Goal: Find specific fact: Find specific fact

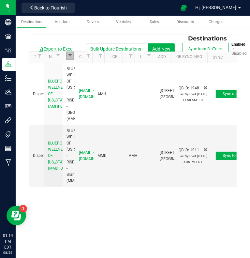
click at [68, 57] on span "Filter" at bounding box center [70, 55] width 5 height 5
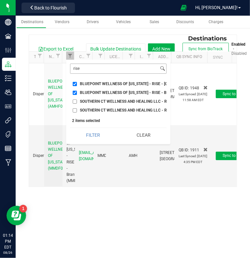
click at [145, 139] on button "Clear" at bounding box center [144, 135] width 46 height 14
checkbox input "false"
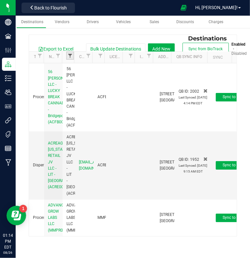
click at [68, 54] on span "Filter" at bounding box center [70, 55] width 5 height 5
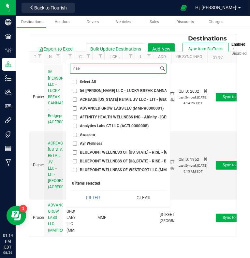
click at [89, 70] on input "rise" at bounding box center [114, 68] width 88 height 9
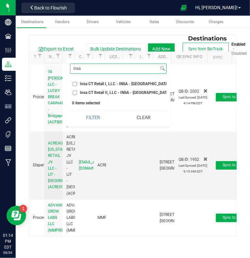
type input "insa"
click at [75, 82] on input "Insa CT Retail I, LLC - INSA - [GEOGRAPHIC_DATA] (ACRE0015682)" at bounding box center [75, 84] width 4 height 4
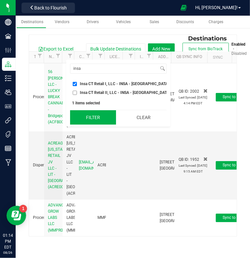
click at [89, 122] on button "Filter" at bounding box center [93, 117] width 46 height 14
checkbox input "true"
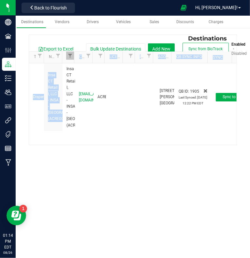
drag, startPoint x: 64, startPoint y: 63, endPoint x: 60, endPoint y: 61, distance: 4.3
click at [60, 61] on div "Destinations Export to Excel Bulk Update Destinations Add New Sync from BioTrac…" at bounding box center [133, 90] width 208 height 111
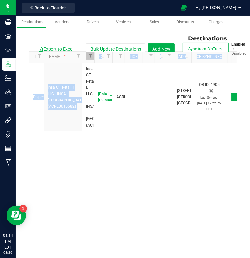
drag, startPoint x: 61, startPoint y: 61, endPoint x: 83, endPoint y: 60, distance: 21.9
click at [83, 60] on div "Type Name DBA Company Email License License Expiration Local License Internal N…" at bounding box center [130, 57] width 203 height 11
click at [64, 139] on div "Dispensary Insa CT Retail I, LLC - INSA - [GEOGRAPHIC_DATA] (ACRE0015682) Insa …" at bounding box center [133, 104] width 208 height 82
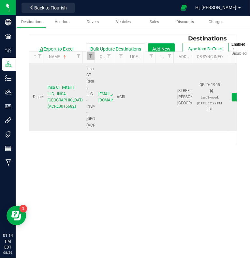
drag, startPoint x: 80, startPoint y: 106, endPoint x: 42, endPoint y: 84, distance: 43.1
click at [42, 84] on tr "Dispensary Insa CT Retail I, LLC - INSA - [GEOGRAPHIC_DATA] (ACRE0015682) Insa …" at bounding box center [140, 97] width 223 height 68
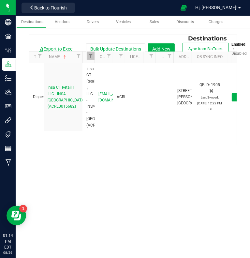
click at [60, 139] on div "Dispensary Insa CT Retail I, LLC - INSA - [GEOGRAPHIC_DATA] (ACRE0015682) Insa …" at bounding box center [133, 104] width 208 height 82
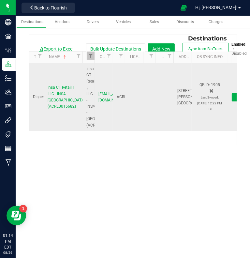
drag, startPoint x: 76, startPoint y: 107, endPoint x: 45, endPoint y: 83, distance: 39.6
click at [45, 83] on td "Insa CT Retail I, LLC - INSA - [GEOGRAPHIC_DATA] (ACRE0015682)" at bounding box center [63, 97] width 39 height 68
copy span "Insa CT Retail I, LLC - INSA - [GEOGRAPHIC_DATA] (ACRE0015682)"
click at [180, 88] on span "[STREET_ADDRESS][PERSON_NAME]" at bounding box center [194, 93] width 34 height 11
drag, startPoint x: 186, startPoint y: 94, endPoint x: 171, endPoint y: 86, distance: 16.8
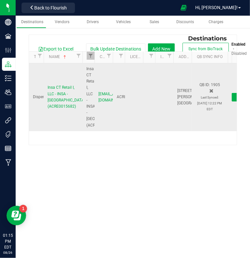
click at [171, 86] on tr "Dispensary Insa CT Retail I, LLC - INSA - [GEOGRAPHIC_DATA] (ACRE0015682) Insa …" at bounding box center [140, 97] width 223 height 68
copy tr "[STREET_ADDRESS][PERSON_NAME]"
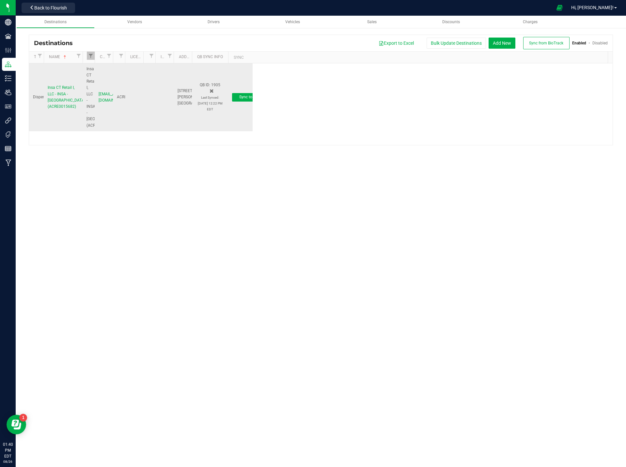
copy tr "[STREET_ADDRESS][PERSON_NAME]"
drag, startPoint x: 80, startPoint y: 107, endPoint x: 46, endPoint y: 84, distance: 41.1
click at [46, 84] on td "Insa CT Retail I, LLC - INSA - [GEOGRAPHIC_DATA] (ACRE0015682)" at bounding box center [63, 97] width 39 height 68
copy span "Insa CT Retail I, LLC - INSA - [GEOGRAPHIC_DATA] (ACRE0015682)"
